Goal: Task Accomplishment & Management: Manage account settings

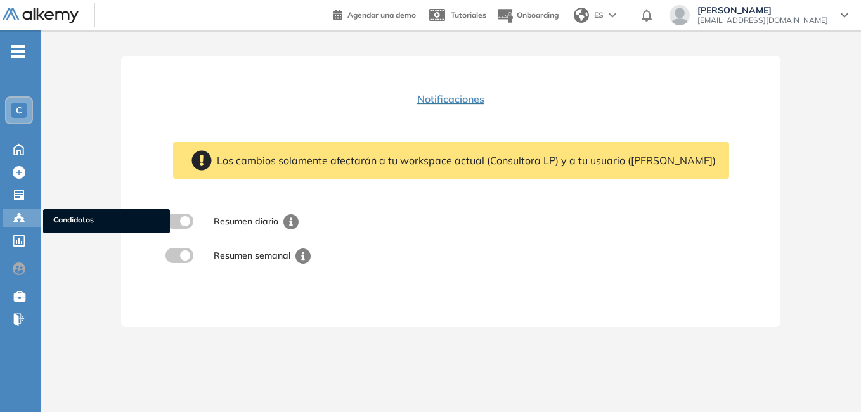
click at [32, 216] on div "Candidatos Candidatos" at bounding box center [22, 218] width 38 height 18
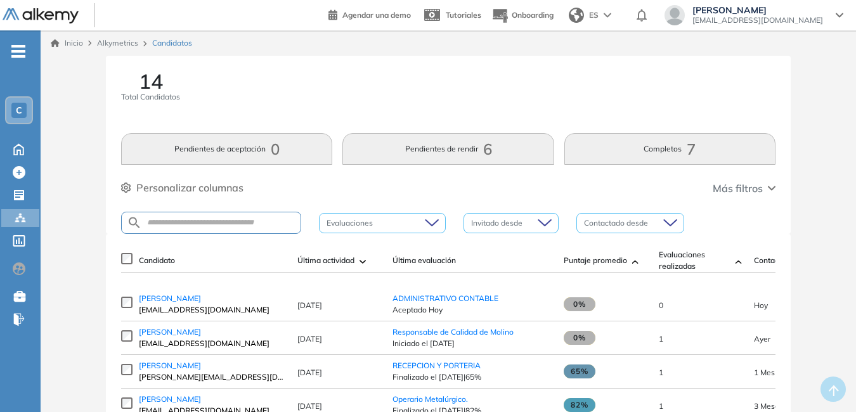
click at [833, 13] on div "Lucrecia Pedraza lucrecia.pedraza@nuevashogar.com.ar" at bounding box center [753, 15] width 179 height 20
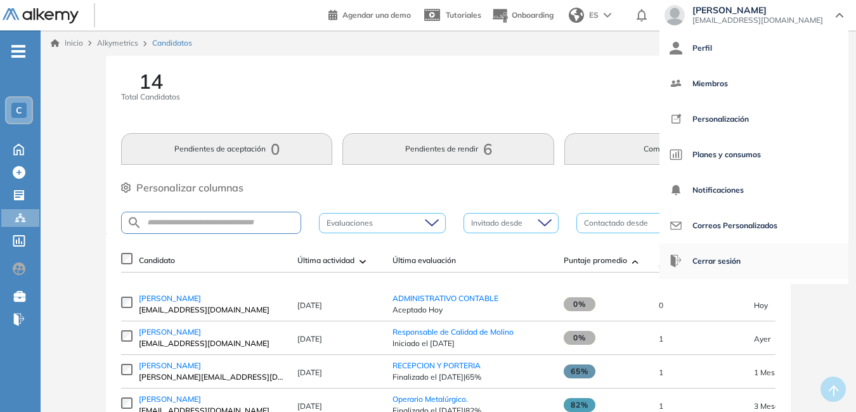
click at [711, 262] on span "Cerrar sesión" at bounding box center [716, 261] width 48 height 30
